Goal: Task Accomplishment & Management: Manage account settings

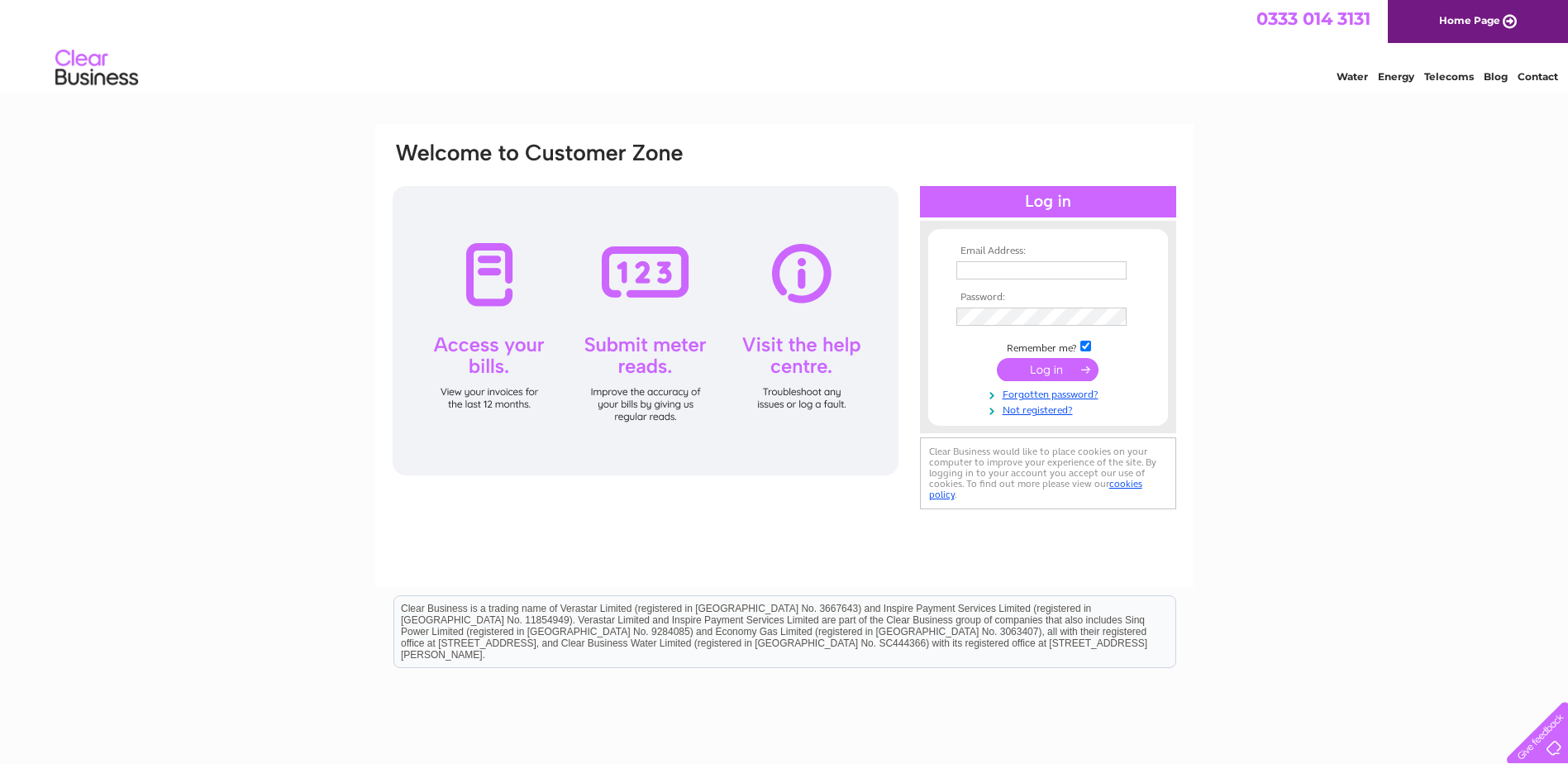
type input "[EMAIL_ADDRESS][DOMAIN_NAME]"
click at [1036, 370] on input "submit" at bounding box center [1048, 369] width 102 height 24
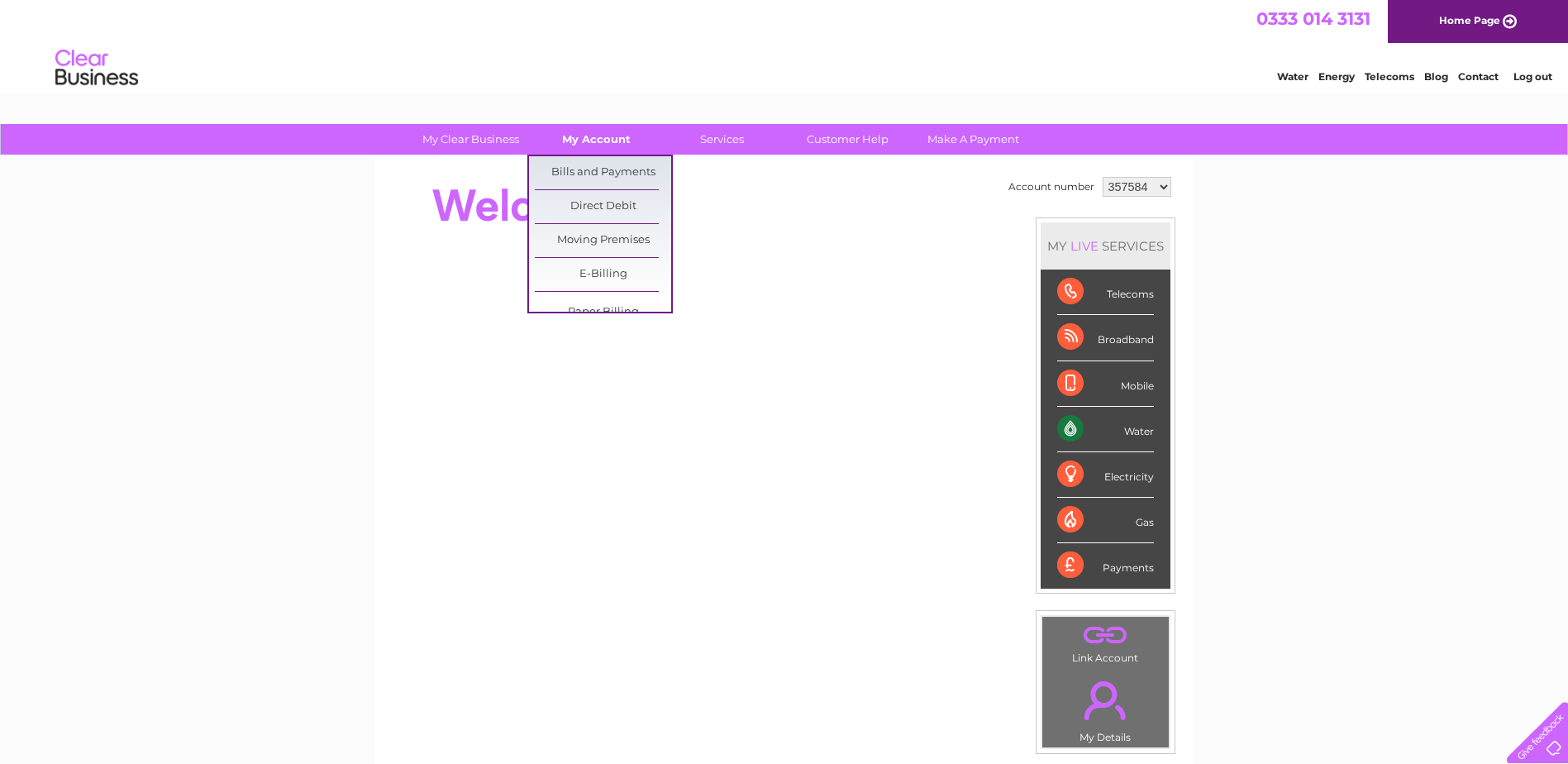
click at [593, 137] on link "My Account" at bounding box center [597, 139] width 136 height 30
click at [592, 165] on link "Bills and Payments" at bounding box center [603, 173] width 136 height 33
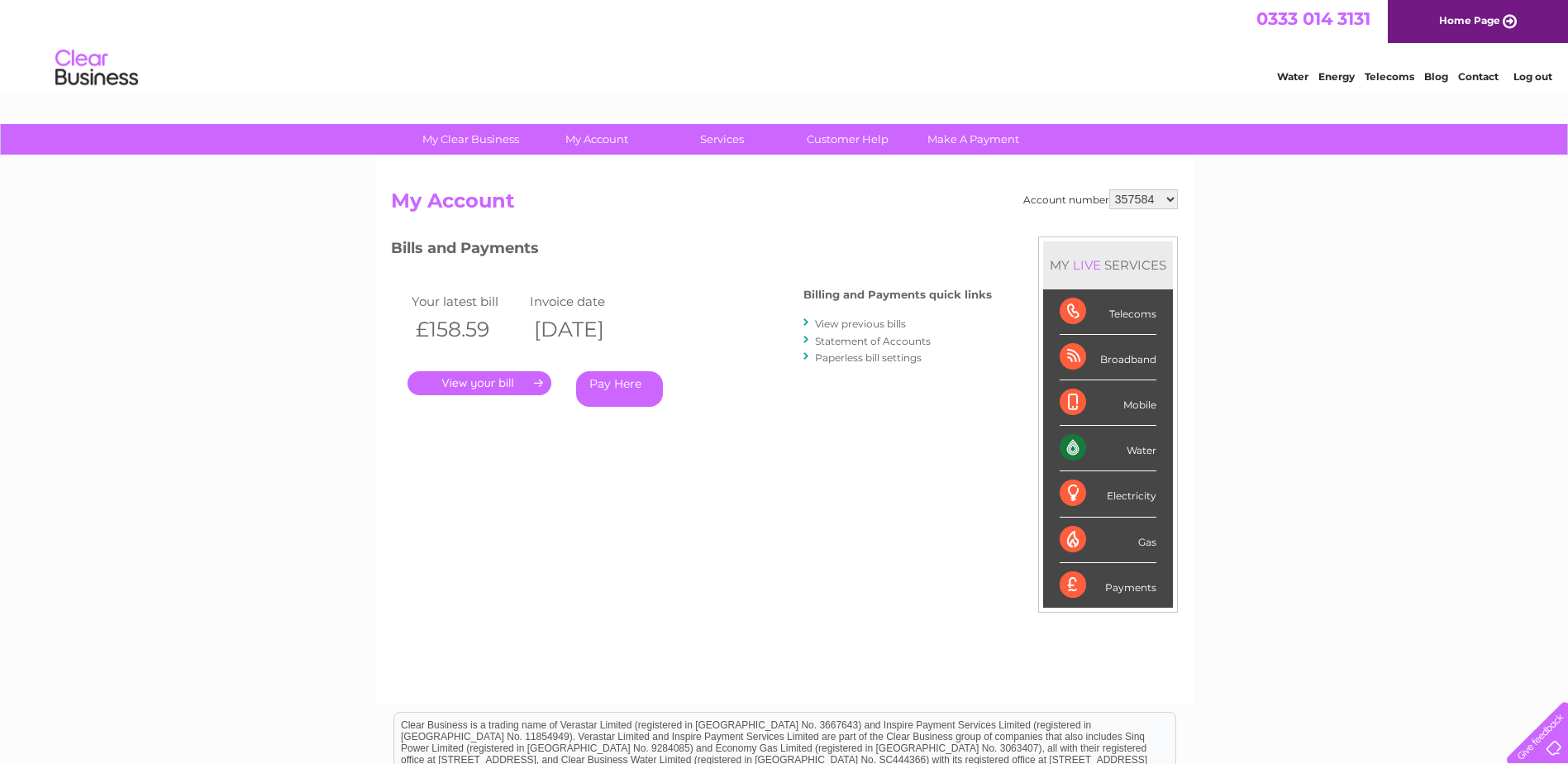
click at [471, 382] on link "." at bounding box center [480, 382] width 143 height 24
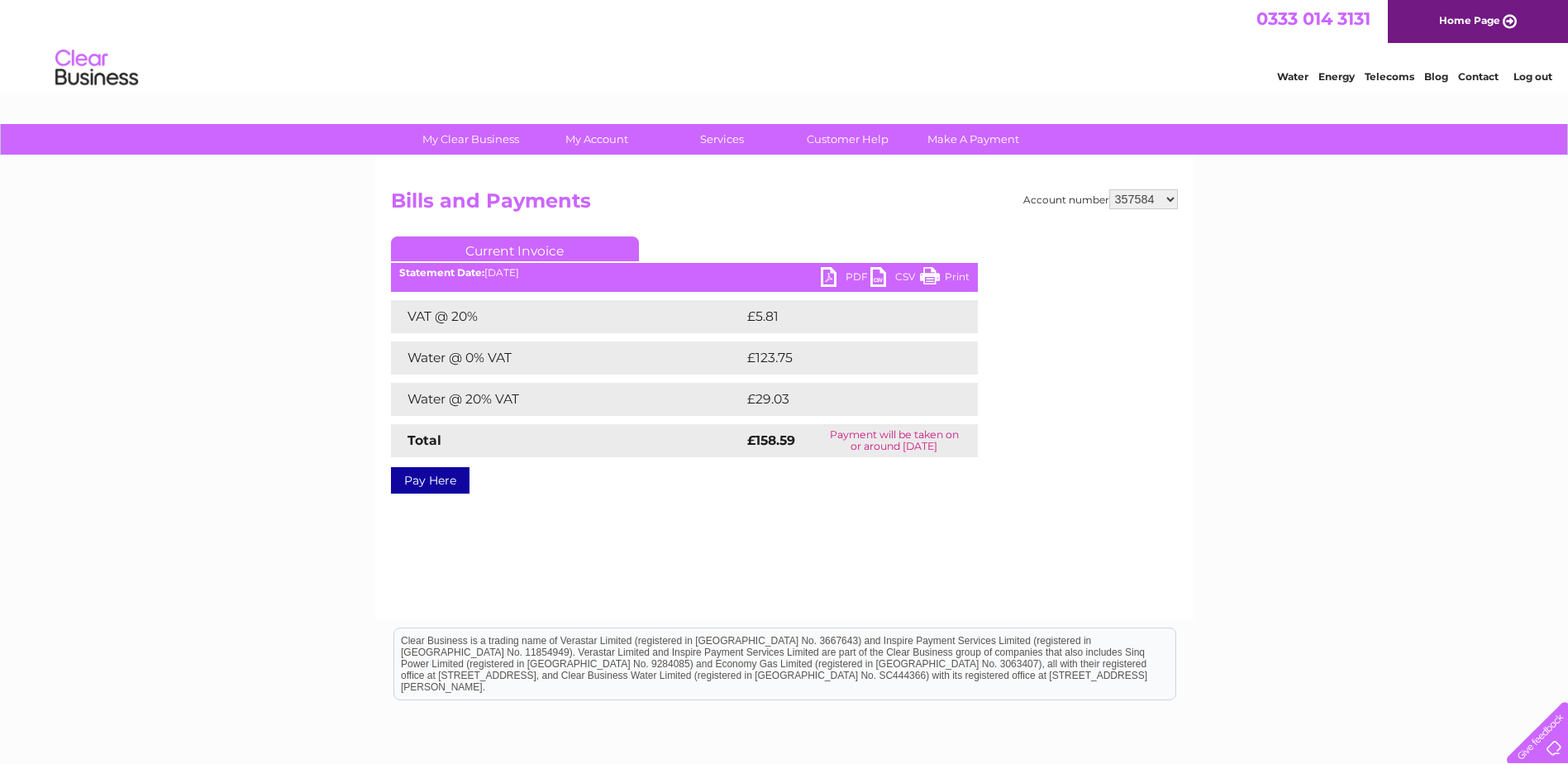
click at [835, 276] on link "PDF" at bounding box center [846, 279] width 50 height 24
click at [1534, 76] on link "Log out" at bounding box center [1532, 76] width 39 height 12
